Goal: Information Seeking & Learning: Check status

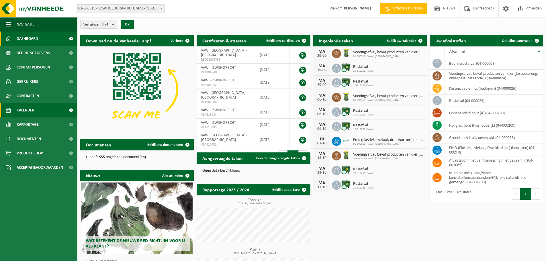
click at [27, 112] on span "Kalender" at bounding box center [26, 110] width 18 height 14
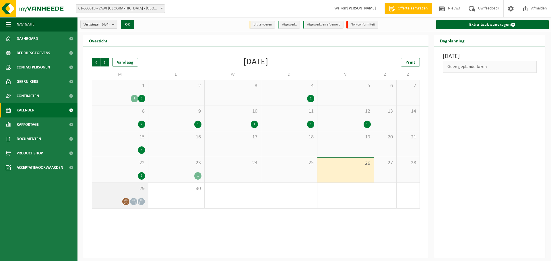
click at [123, 195] on div "29" at bounding box center [120, 196] width 56 height 26
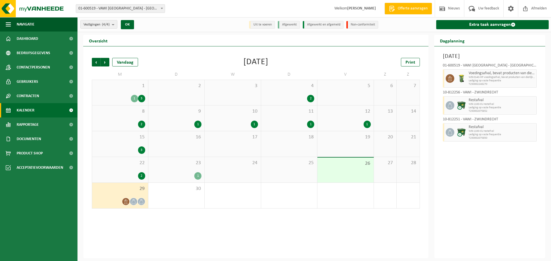
click at [132, 172] on div "2" at bounding box center [120, 175] width 50 height 7
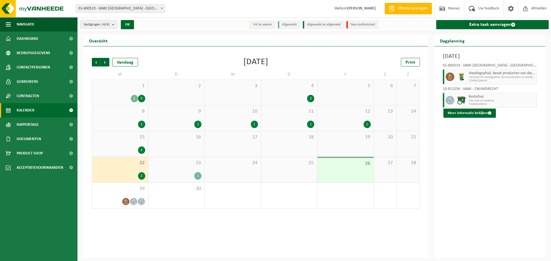
click at [183, 175] on div "1" at bounding box center [176, 175] width 50 height 7
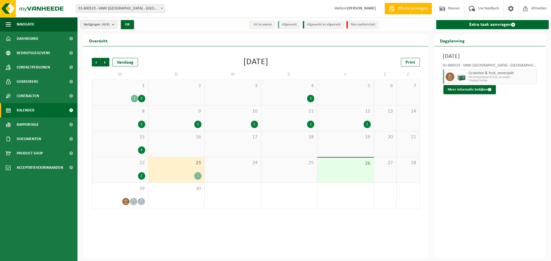
click at [139, 177] on div "2" at bounding box center [141, 175] width 7 height 7
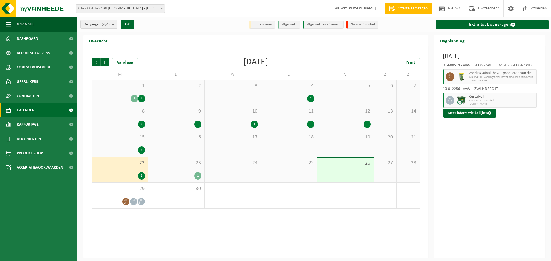
click at [135, 142] on div "15 3" at bounding box center [120, 144] width 56 height 26
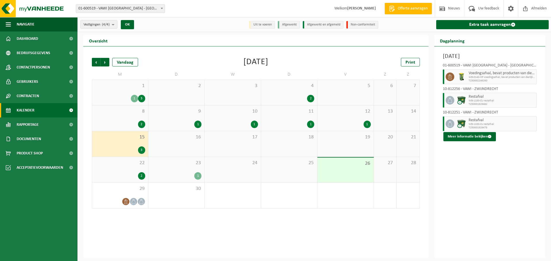
click at [131, 121] on div "2" at bounding box center [120, 124] width 50 height 7
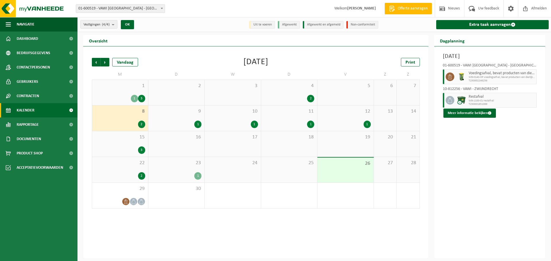
click at [176, 120] on div "9 1" at bounding box center [176, 119] width 56 height 26
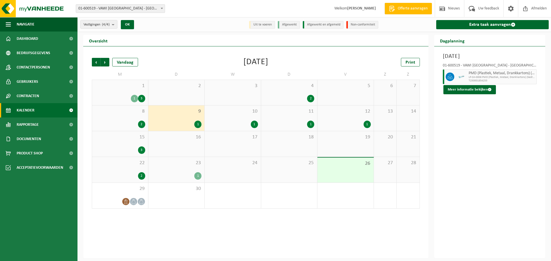
click at [188, 177] on div "1" at bounding box center [176, 175] width 50 height 7
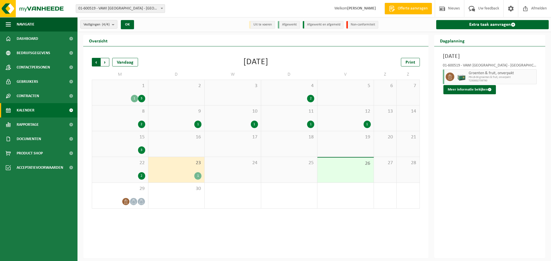
click at [105, 63] on span "Volgende" at bounding box center [105, 62] width 9 height 9
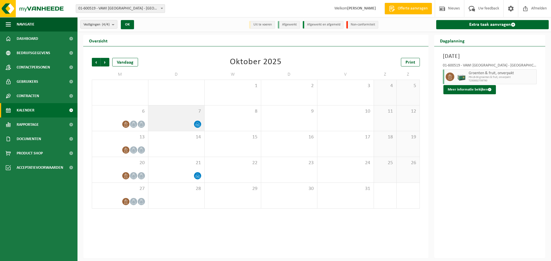
click at [182, 123] on div at bounding box center [176, 124] width 50 height 8
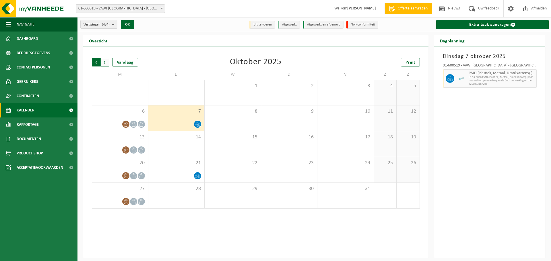
click at [105, 62] on span "Volgende" at bounding box center [105, 62] width 9 height 9
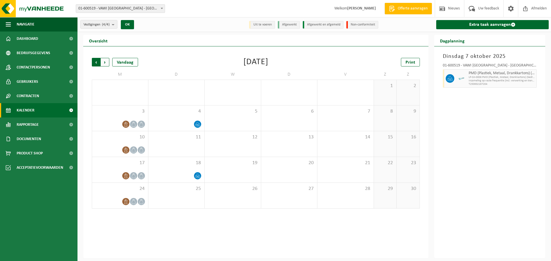
click at [108, 61] on span "Volgende" at bounding box center [105, 62] width 9 height 9
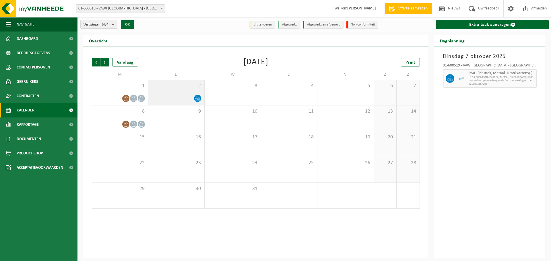
click at [167, 96] on div at bounding box center [176, 99] width 50 height 8
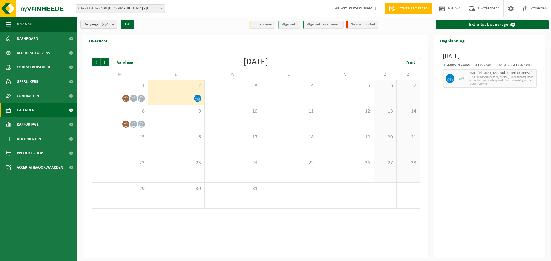
click at [45, 111] on link "Kalender" at bounding box center [38, 110] width 77 height 14
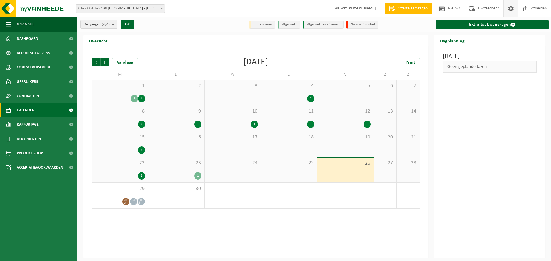
click at [510, 10] on span at bounding box center [510, 8] width 9 height 17
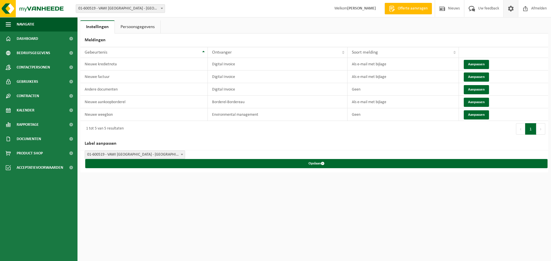
click at [266, 220] on html "Vestiging: 01-600519 - VAWI NV - ANTWERPEN 10-812256 - VAWI - ZWIJNDRECHT 10-81…" at bounding box center [275, 130] width 551 height 261
click at [30, 106] on span "Kalender" at bounding box center [26, 110] width 18 height 14
